Goal: Information Seeking & Learning: Learn about a topic

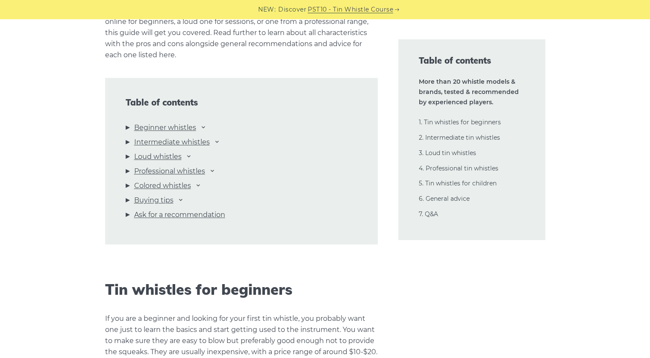
scroll to position [895, 0]
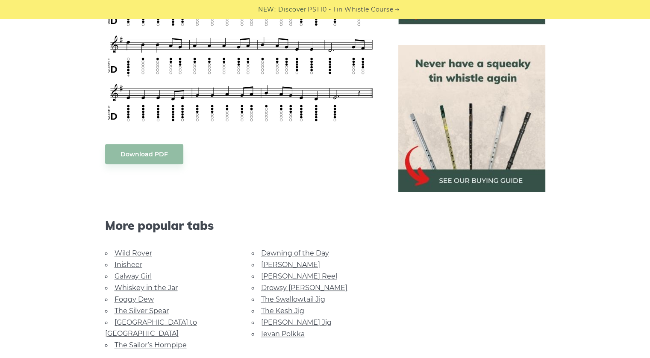
click at [168, 341] on link "The Sailor’s Hornpipe" at bounding box center [150, 345] width 72 height 8
click at [296, 249] on link "Dawning of the Day" at bounding box center [295, 253] width 68 height 8
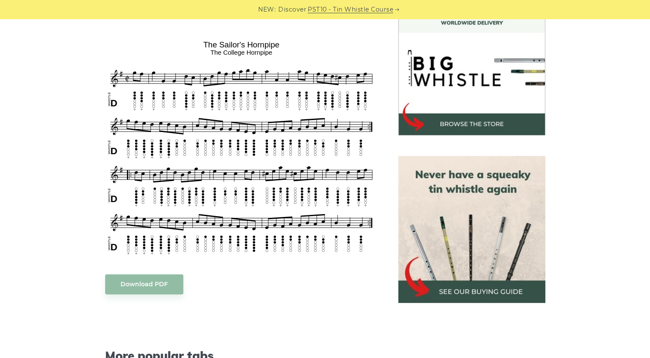
scroll to position [256, 0]
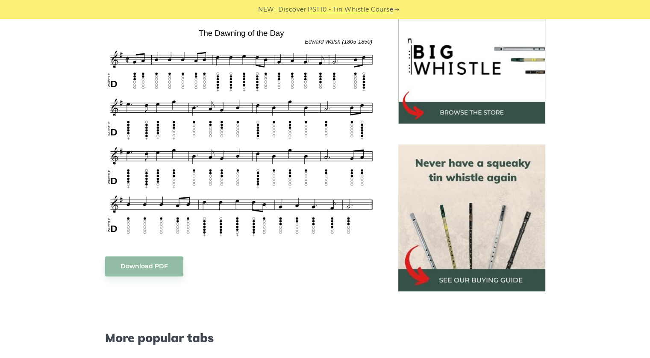
scroll to position [270, 0]
